Goal: Book appointment/travel/reservation

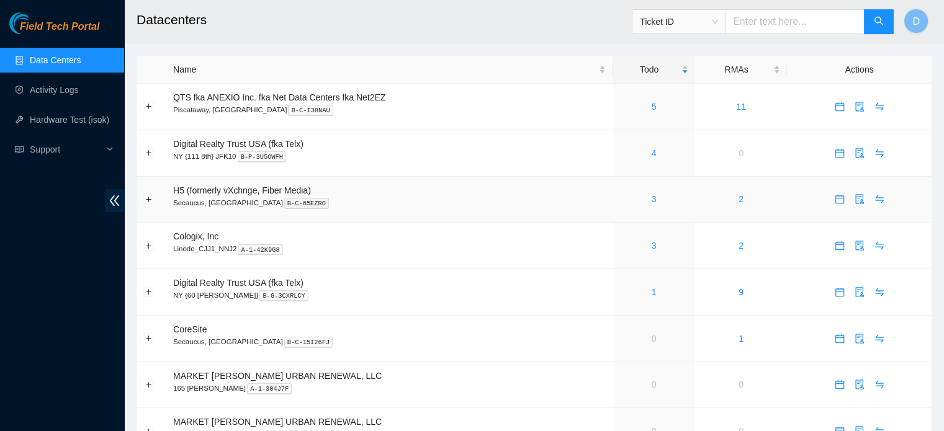
click at [648, 200] on div "3" at bounding box center [653, 199] width 69 height 14
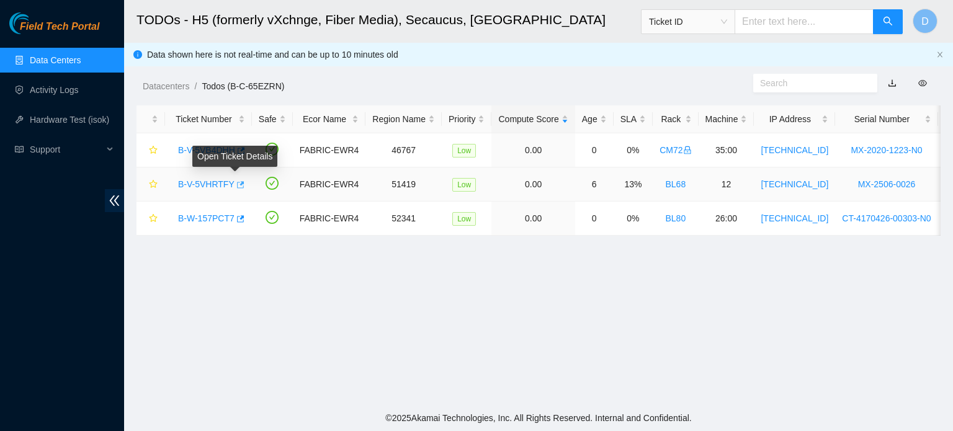
click at [237, 183] on icon "button" at bounding box center [240, 184] width 7 height 7
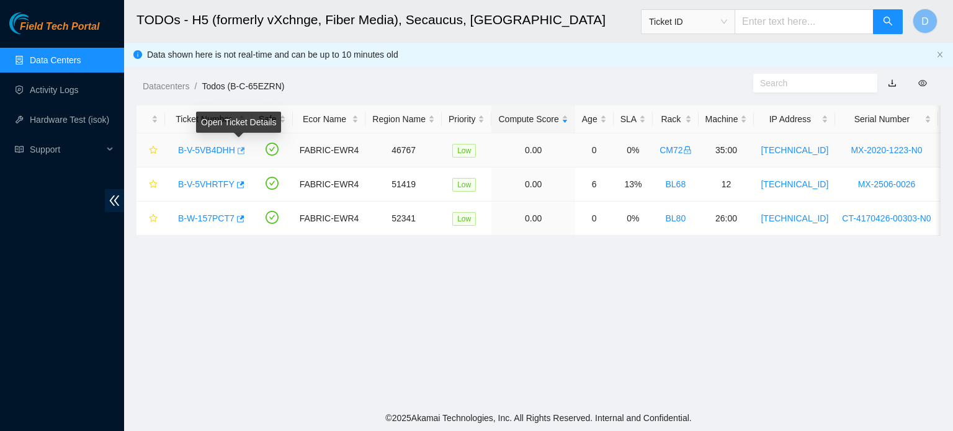
click at [240, 150] on icon "button" at bounding box center [241, 150] width 7 height 7
click at [73, 57] on link "Data Centers" at bounding box center [55, 60] width 51 height 10
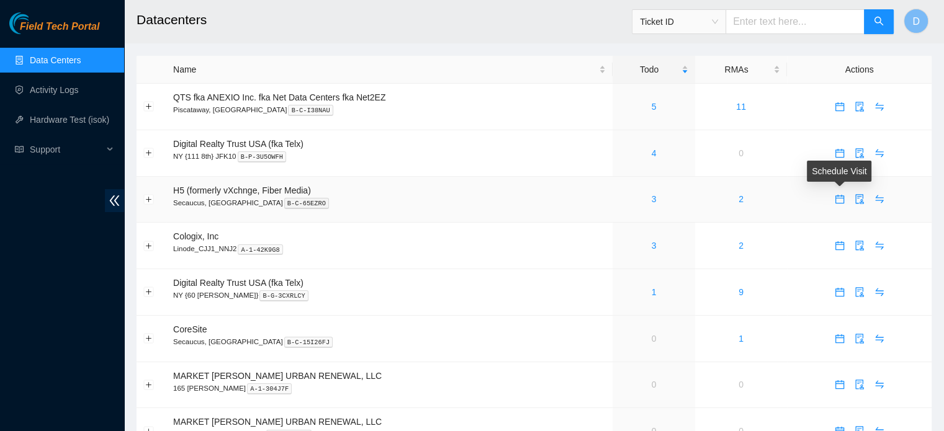
click at [840, 200] on icon "calendar" at bounding box center [840, 199] width 10 height 10
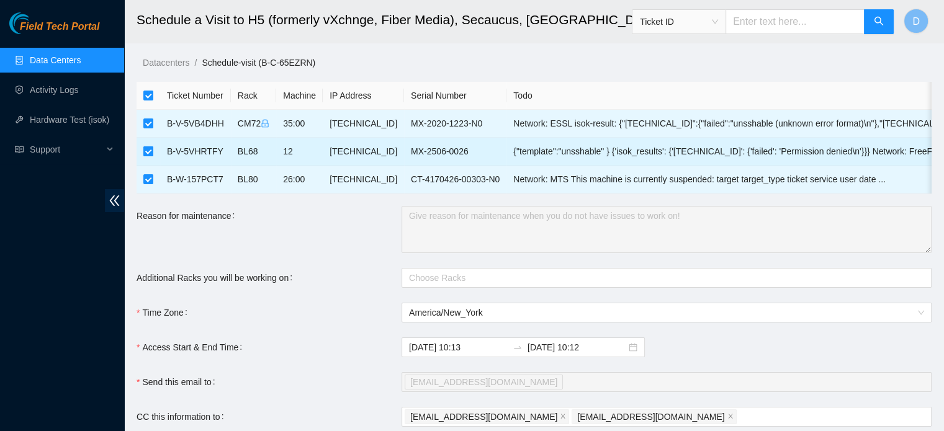
click at [151, 151] on input "checkbox" at bounding box center [148, 151] width 10 height 10
checkbox input "false"
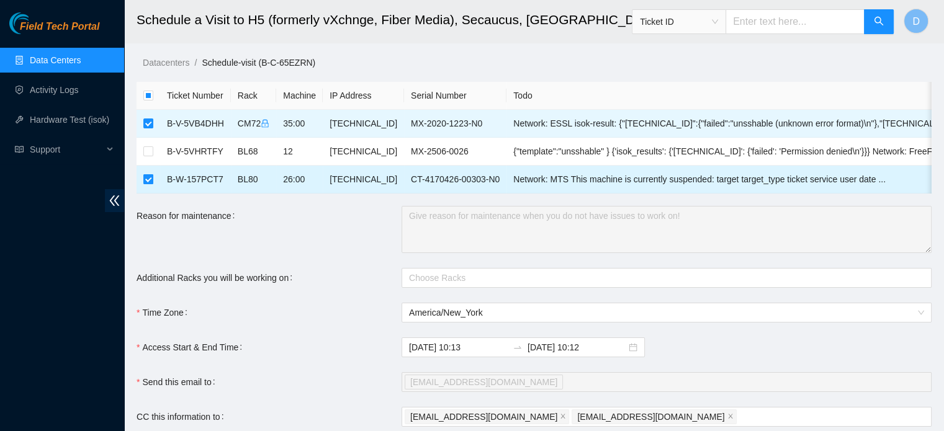
click at [150, 173] on label at bounding box center [148, 180] width 10 height 14
click at [150, 174] on input "checkbox" at bounding box center [148, 179] width 10 height 10
checkbox input "false"
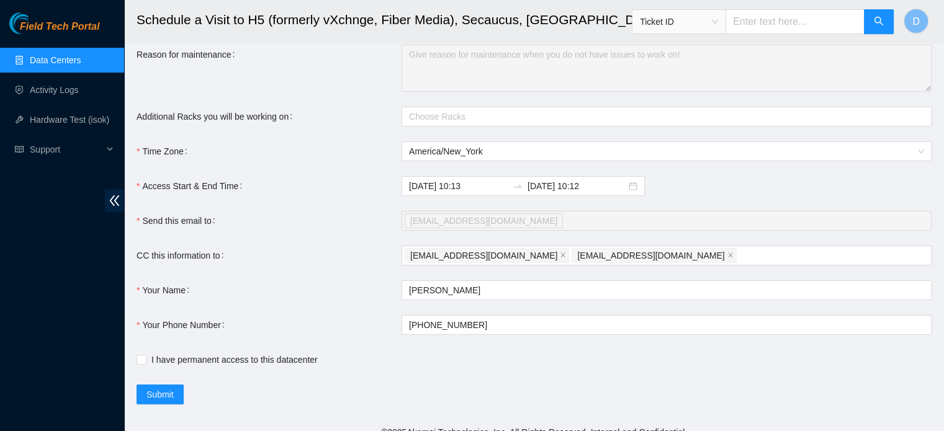
scroll to position [184, 0]
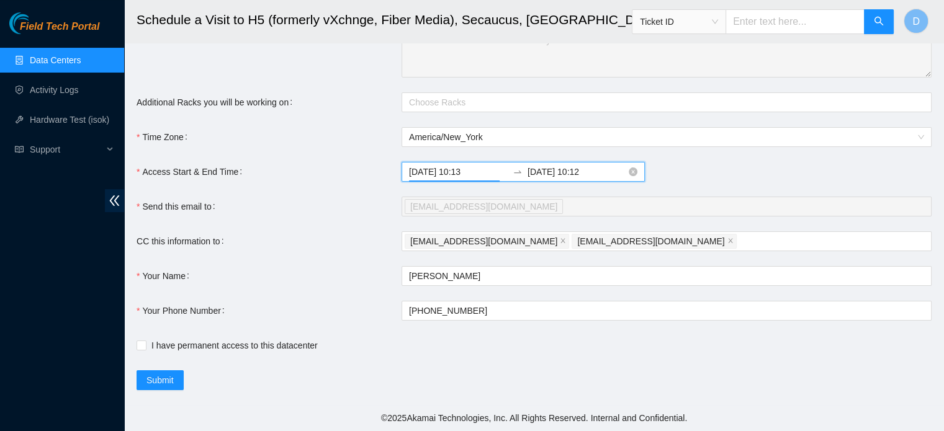
click at [477, 171] on input "2025-09-17 10:13" at bounding box center [458, 172] width 99 height 14
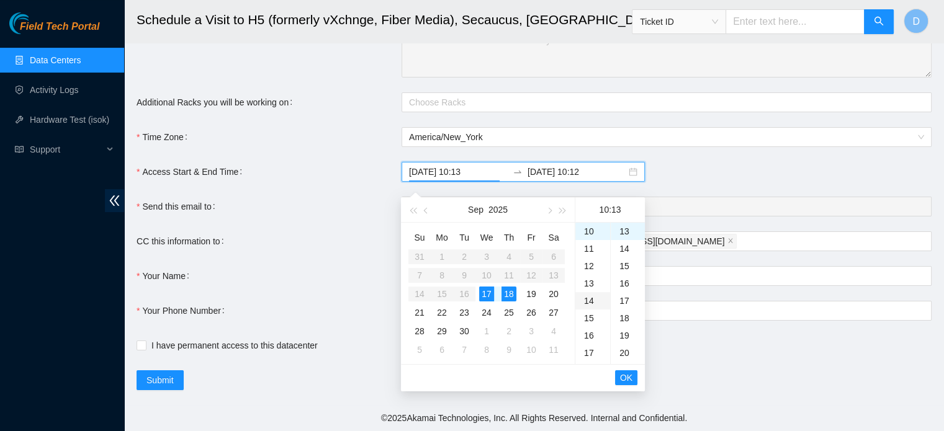
type input "2025-09-17 10:13"
click at [624, 371] on span "OK" at bounding box center [626, 378] width 12 height 14
click at [491, 287] on div "17" at bounding box center [486, 294] width 15 height 15
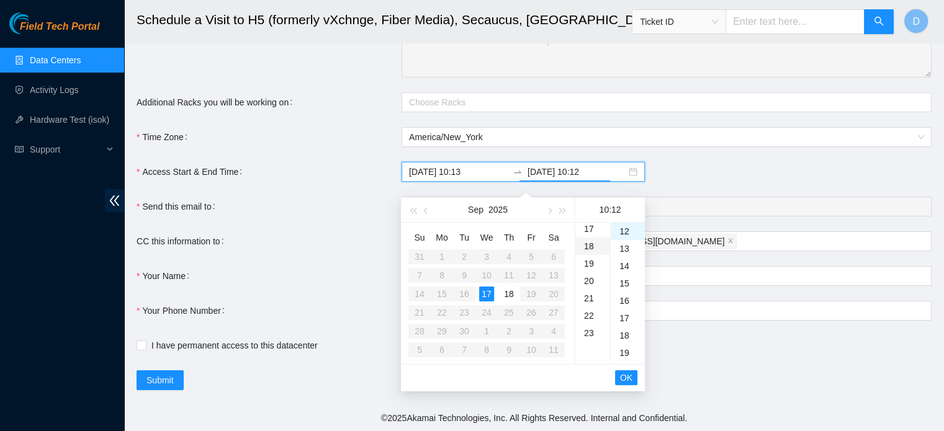
click at [588, 238] on div "18" at bounding box center [592, 246] width 35 height 17
type input "2025-09-17 18:12"
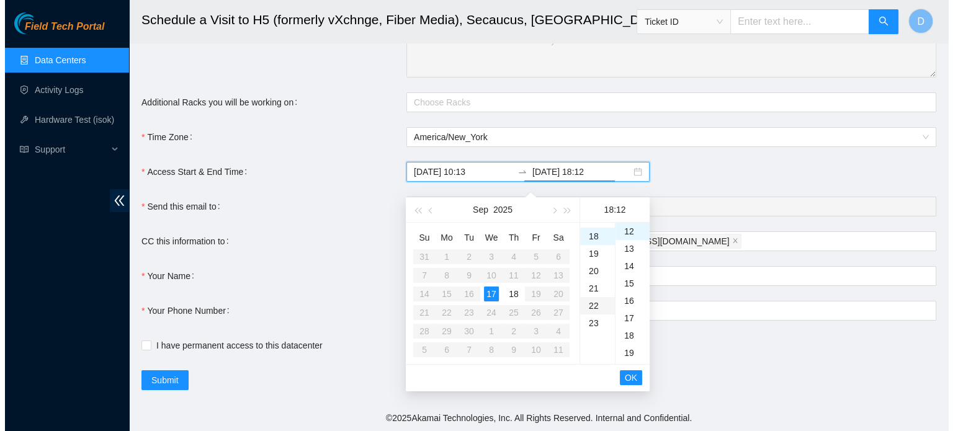
scroll to position [313, 0]
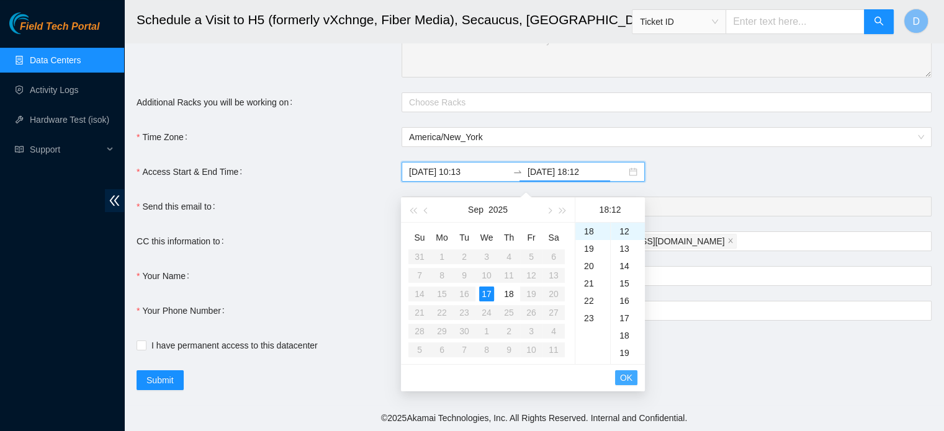
click at [628, 371] on span "OK" at bounding box center [626, 378] width 12 height 14
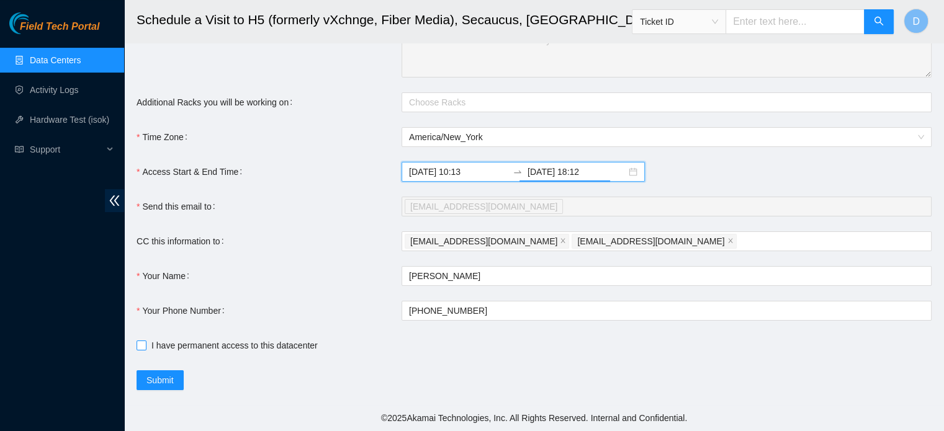
click at [137, 346] on input "I have permanent access to this datacenter" at bounding box center [141, 345] width 9 height 9
checkbox input "true"
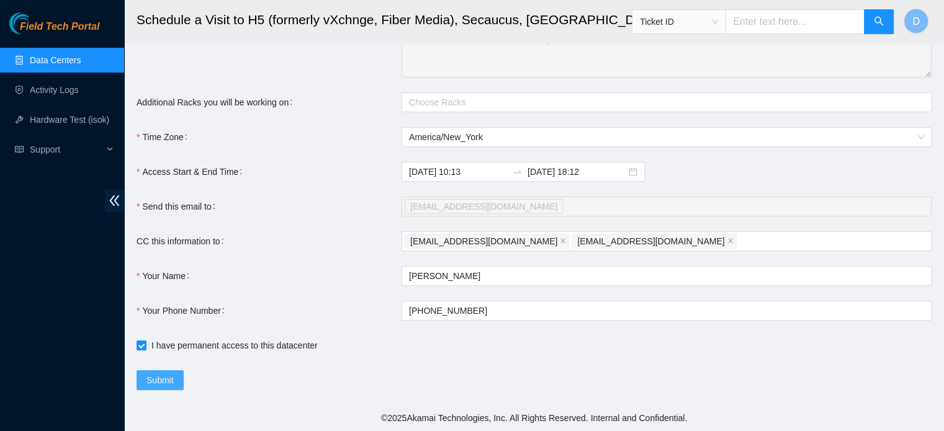
click at [170, 382] on span "Submit" at bounding box center [159, 381] width 27 height 14
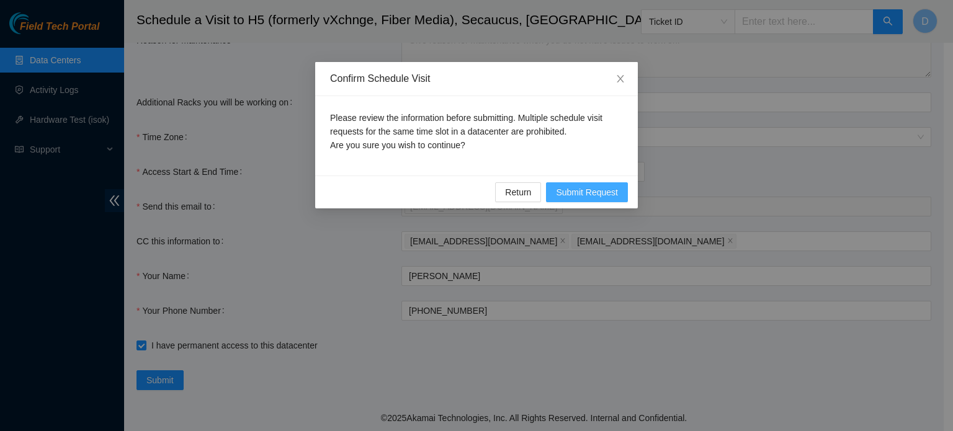
click at [581, 189] on span "Submit Request" at bounding box center [587, 193] width 62 height 14
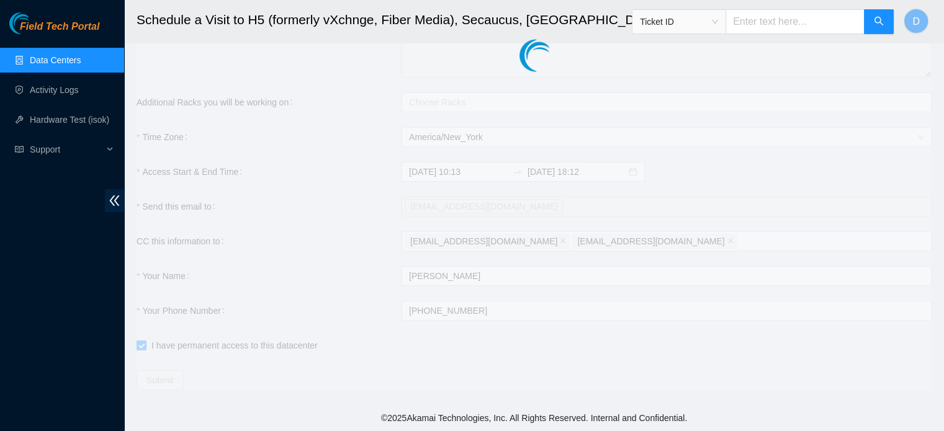
type input "2025-09-17 10:14"
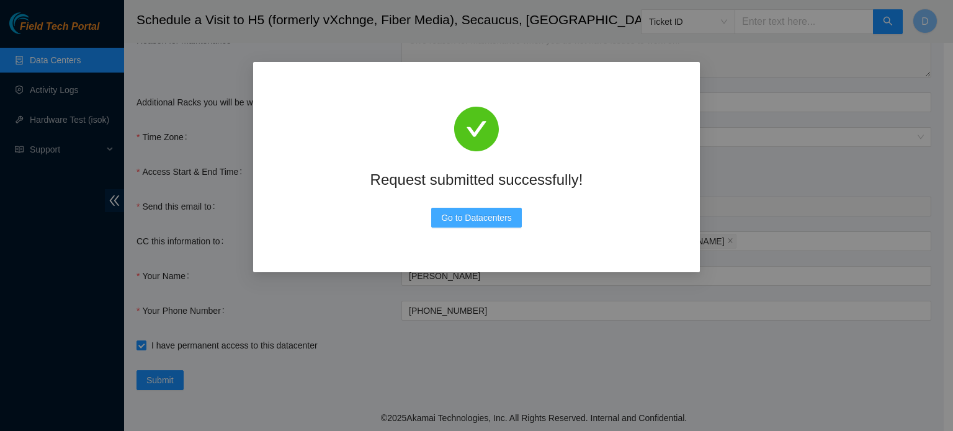
click at [475, 220] on span "Go to Datacenters" at bounding box center [476, 218] width 71 height 14
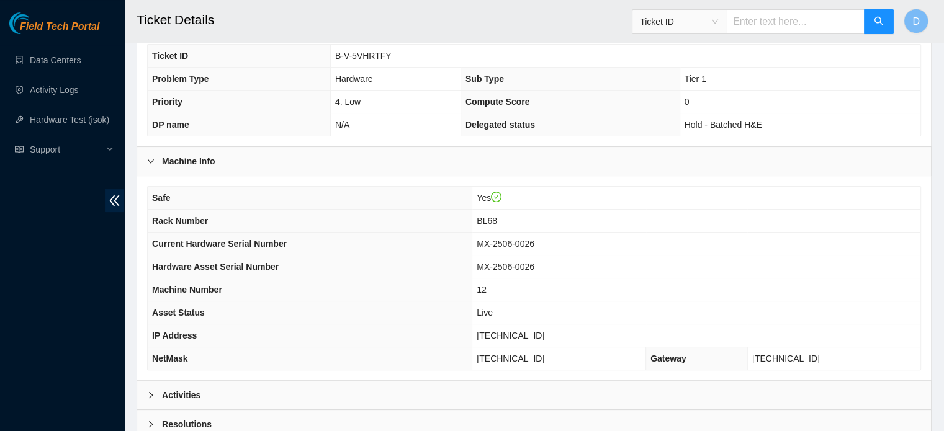
scroll to position [310, 0]
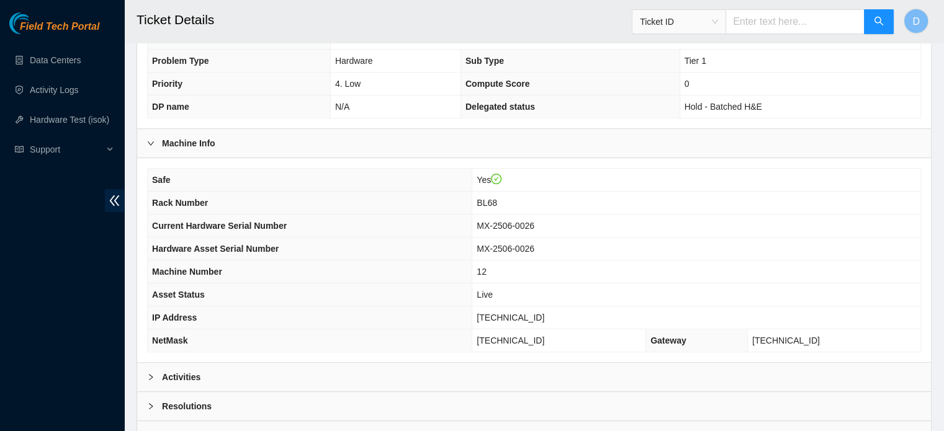
click at [318, 369] on div "Activities" at bounding box center [534, 377] width 794 height 29
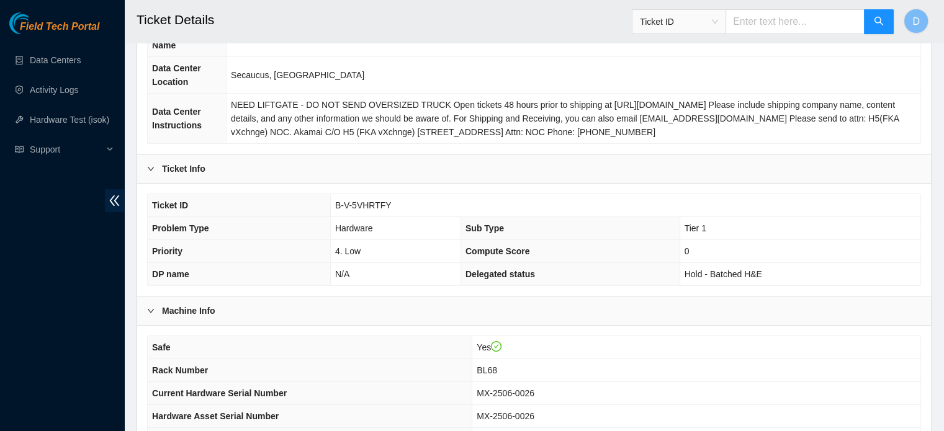
scroll to position [0, 0]
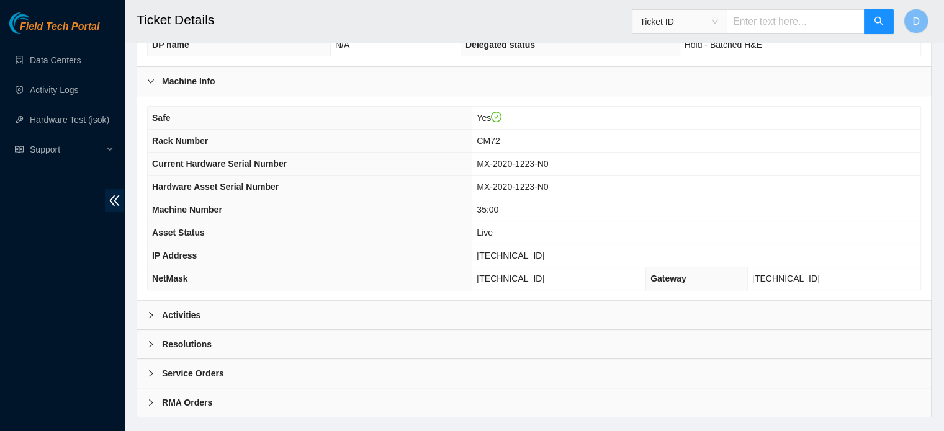
click at [261, 314] on div "Activities" at bounding box center [534, 315] width 794 height 29
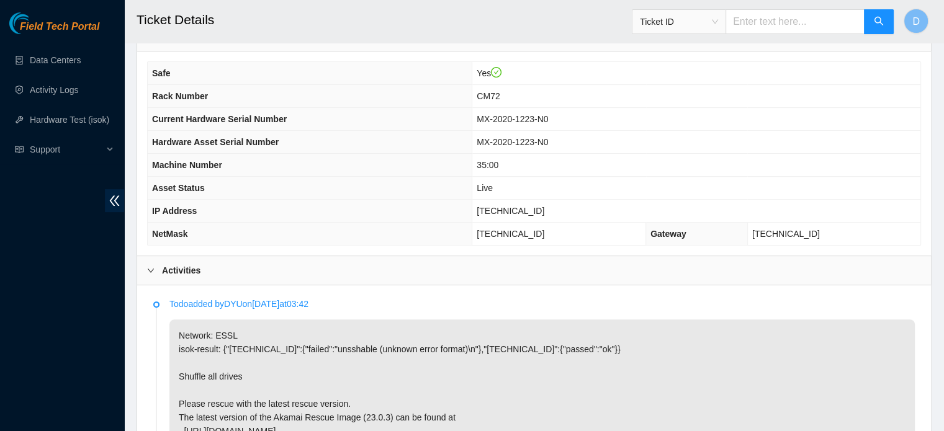
scroll to position [248, 0]
